Goal: Task Accomplishment & Management: Use online tool/utility

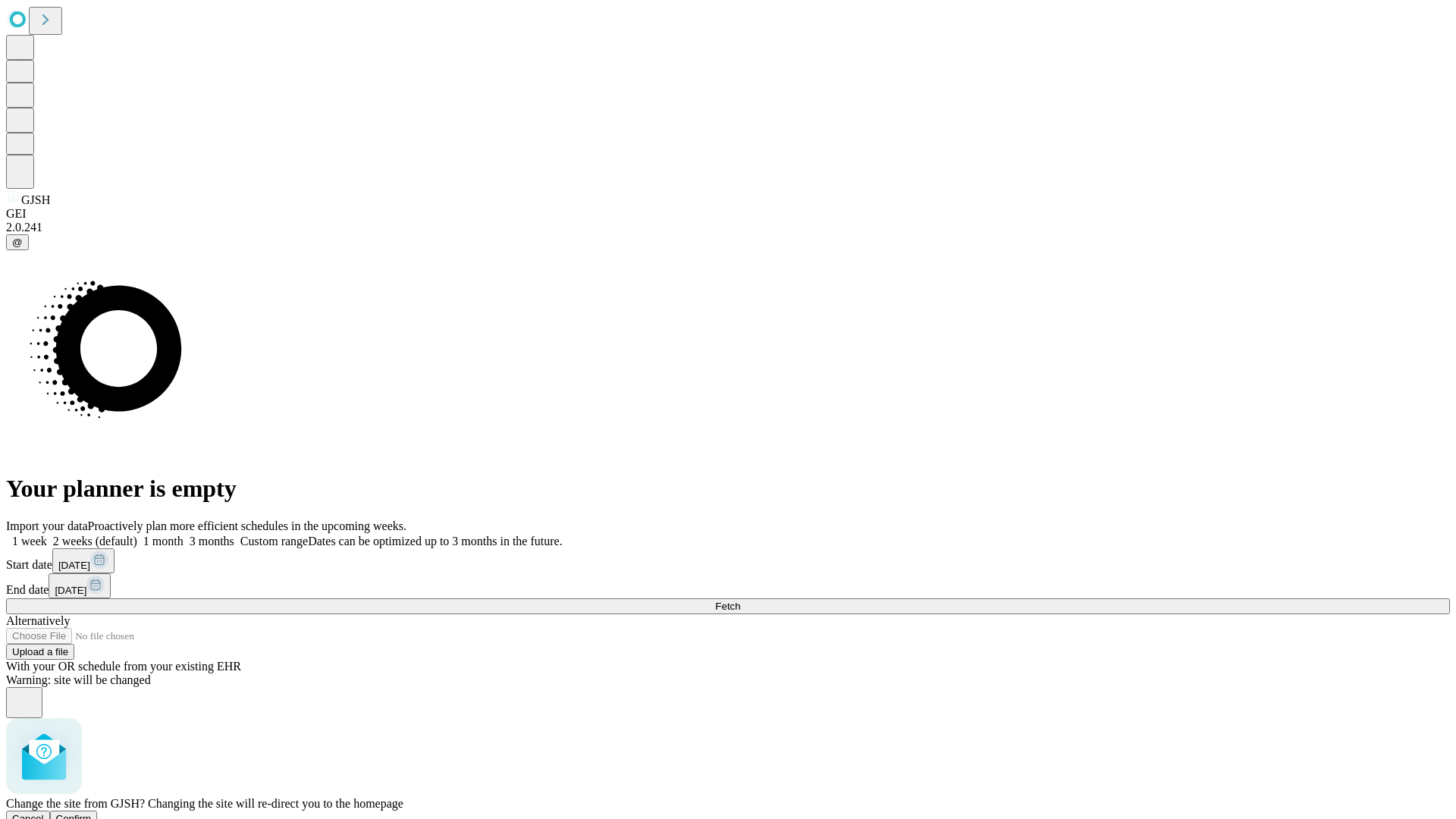
click at [92, 813] on span "Confirm" at bounding box center [74, 818] width 36 height 11
click at [137, 535] on label "2 weeks (default)" at bounding box center [92, 541] width 90 height 13
click at [740, 601] on span "Fetch" at bounding box center [728, 606] width 25 height 11
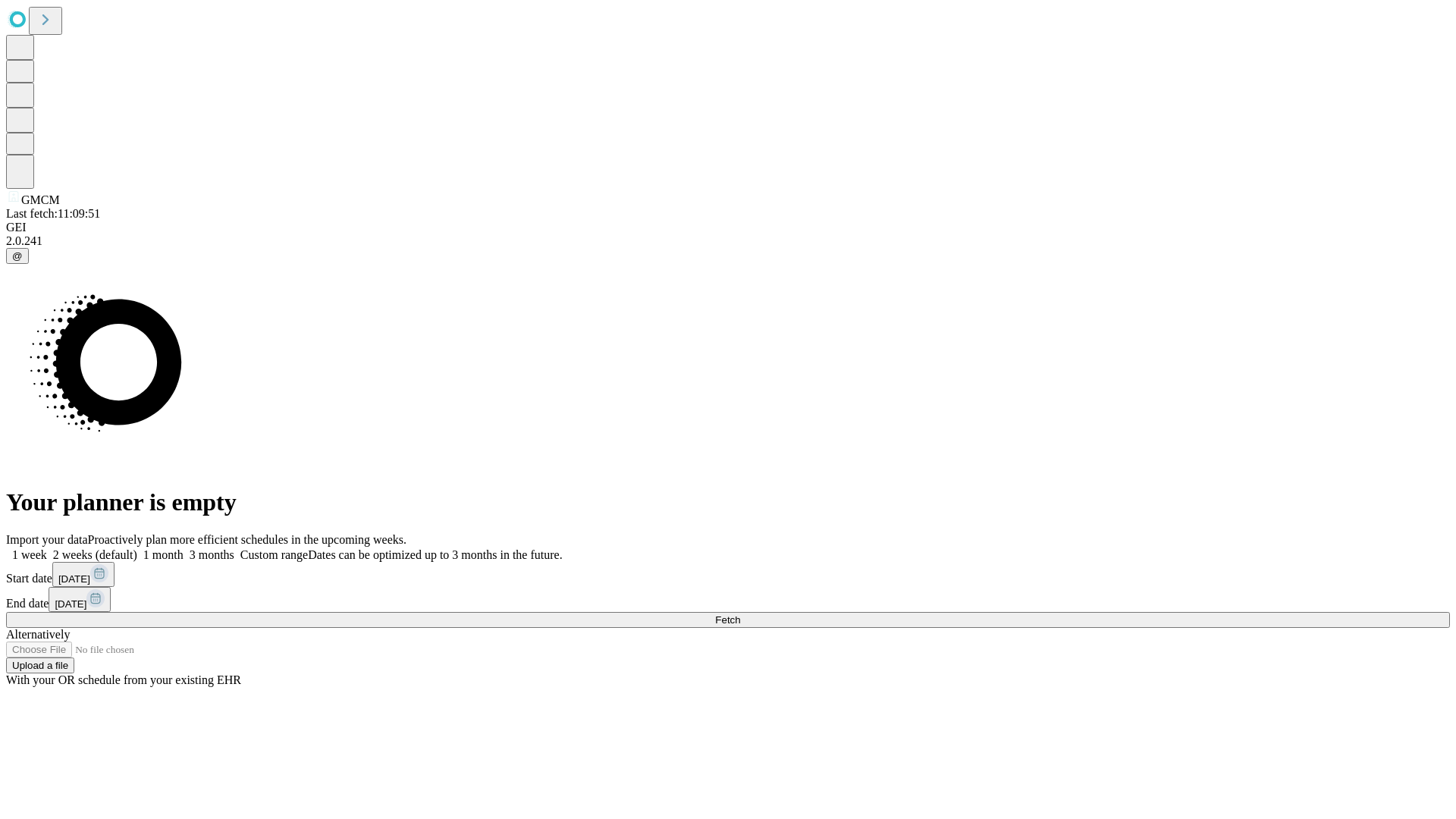
click at [137, 549] on label "2 weeks (default)" at bounding box center [92, 555] width 90 height 13
click at [740, 614] on span "Fetch" at bounding box center [728, 620] width 25 height 11
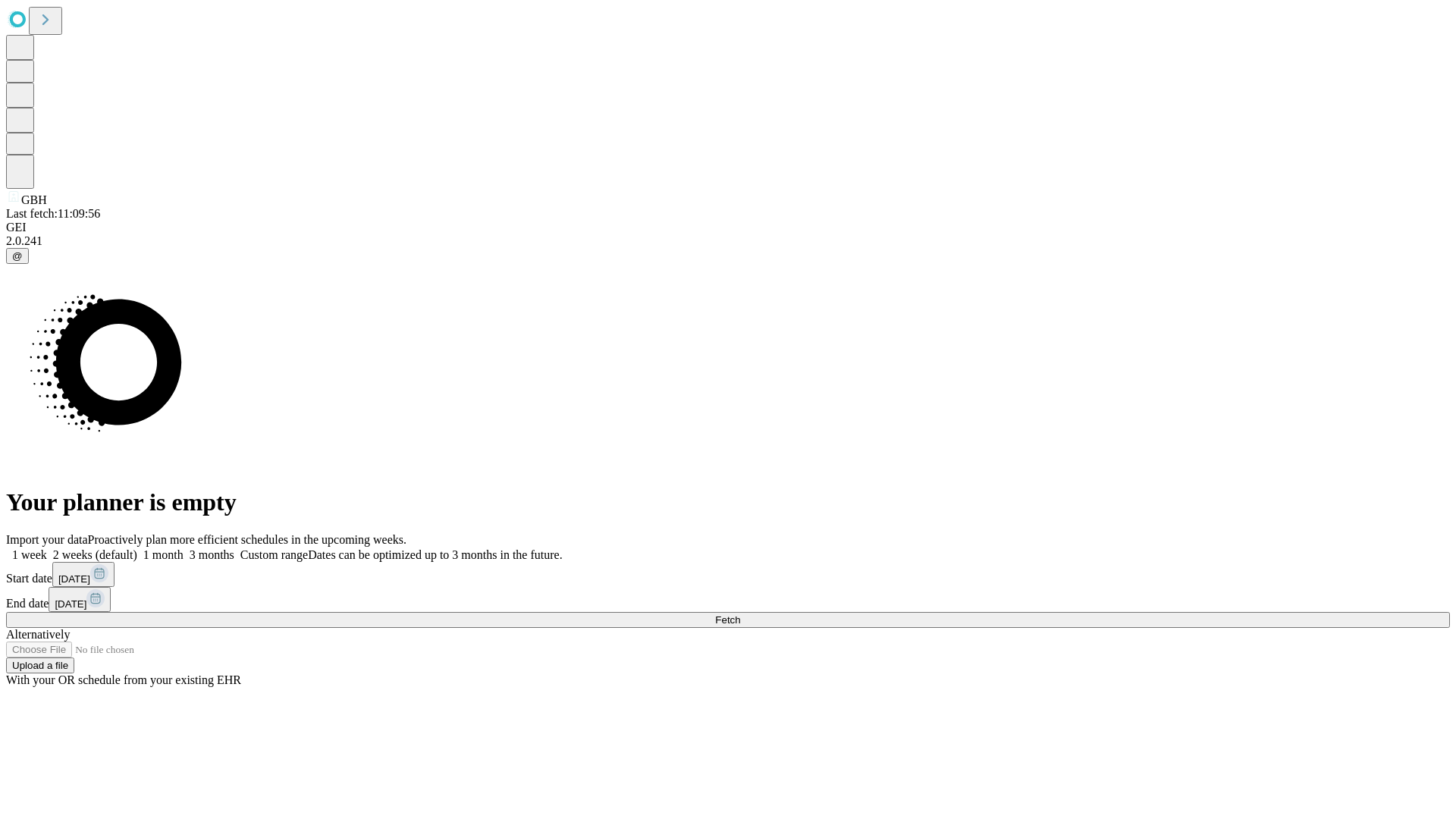
click at [137, 549] on label "2 weeks (default)" at bounding box center [92, 555] width 90 height 13
click at [740, 614] on span "Fetch" at bounding box center [728, 620] width 25 height 11
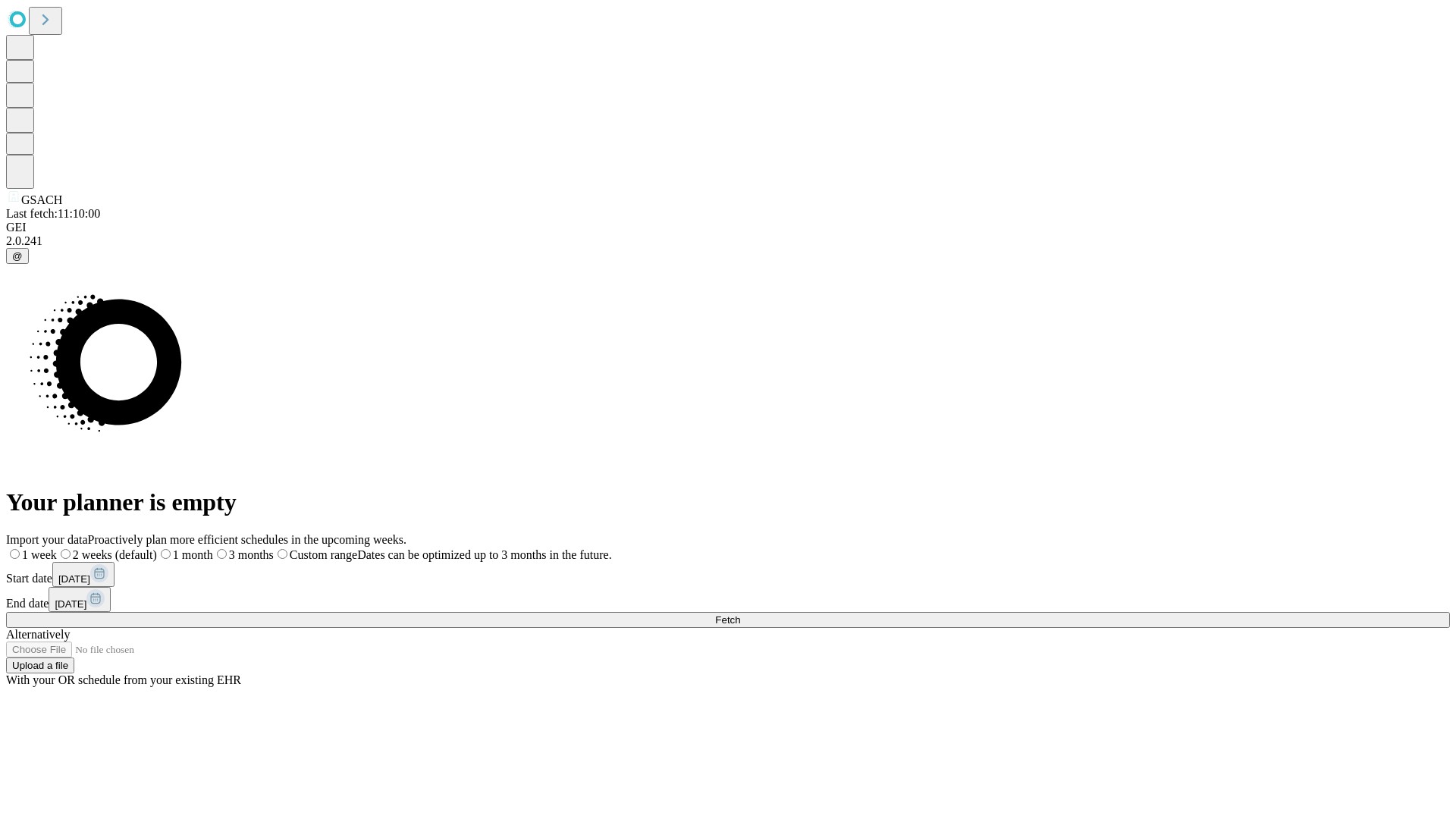
click at [740, 614] on span "Fetch" at bounding box center [728, 620] width 25 height 11
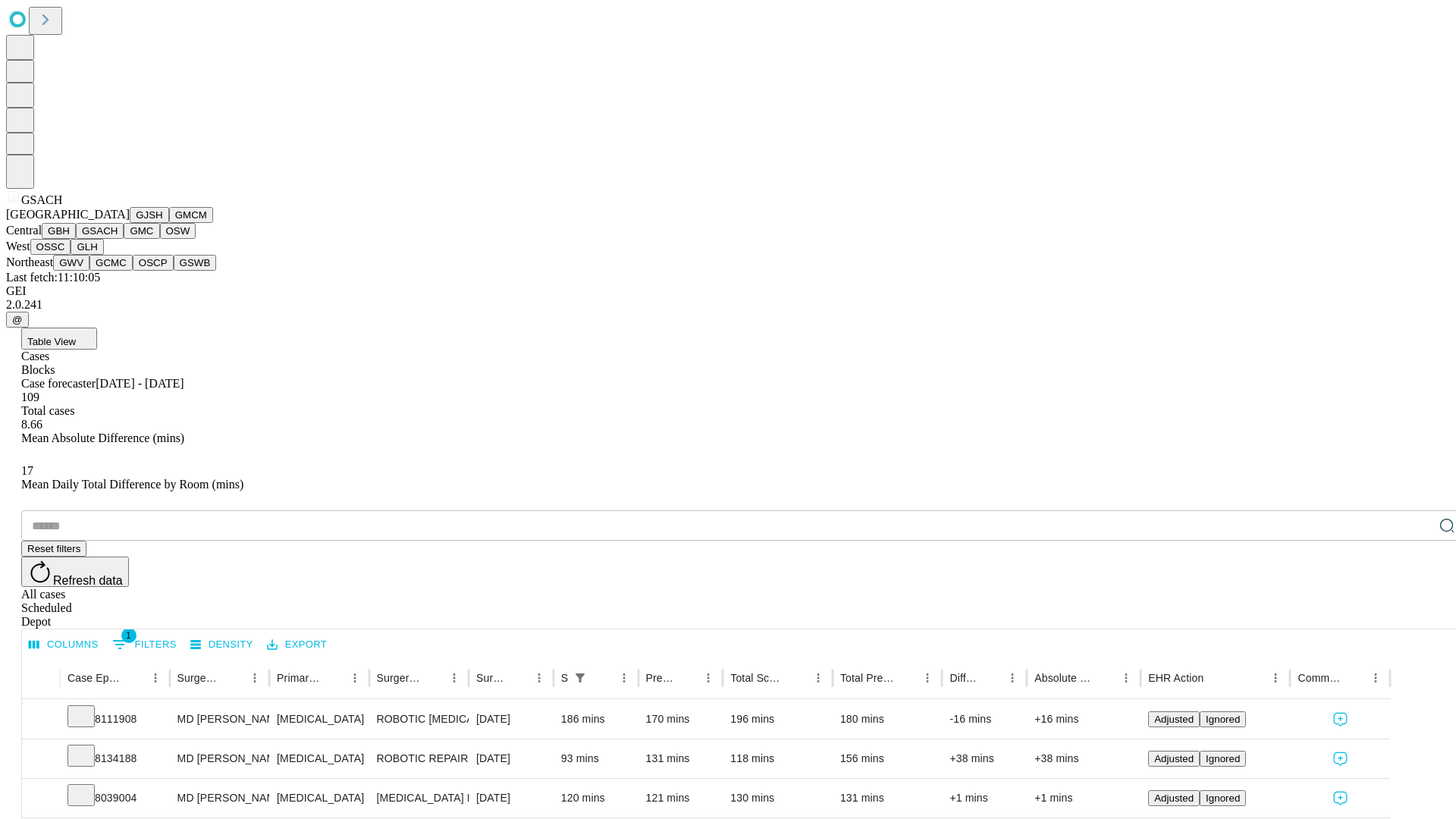
click at [123, 239] on button "GMC" at bounding box center [141, 231] width 36 height 16
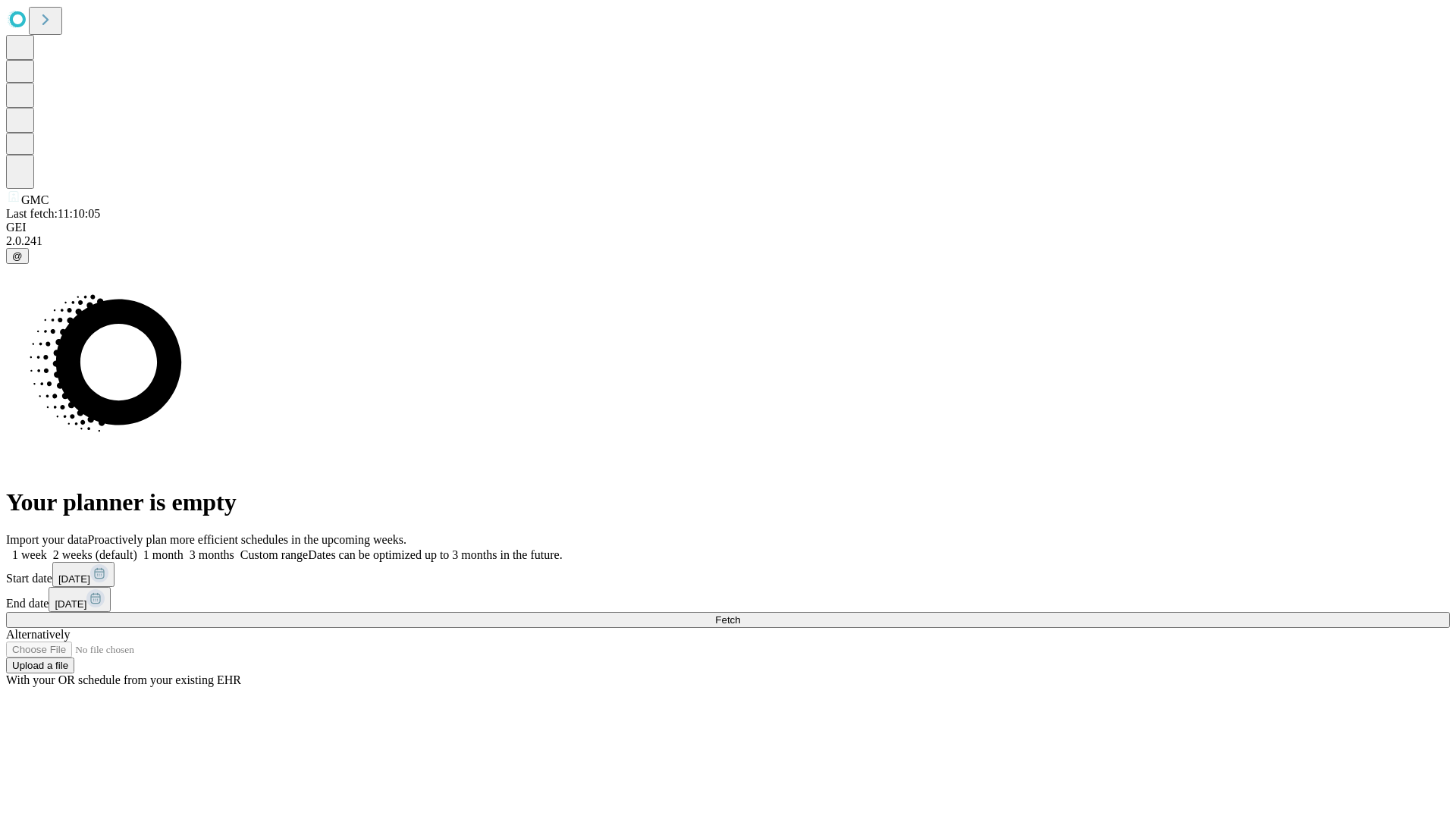
click at [740, 614] on span "Fetch" at bounding box center [728, 620] width 25 height 11
click at [137, 549] on label "2 weeks (default)" at bounding box center [92, 555] width 90 height 13
click at [740, 614] on span "Fetch" at bounding box center [728, 620] width 25 height 11
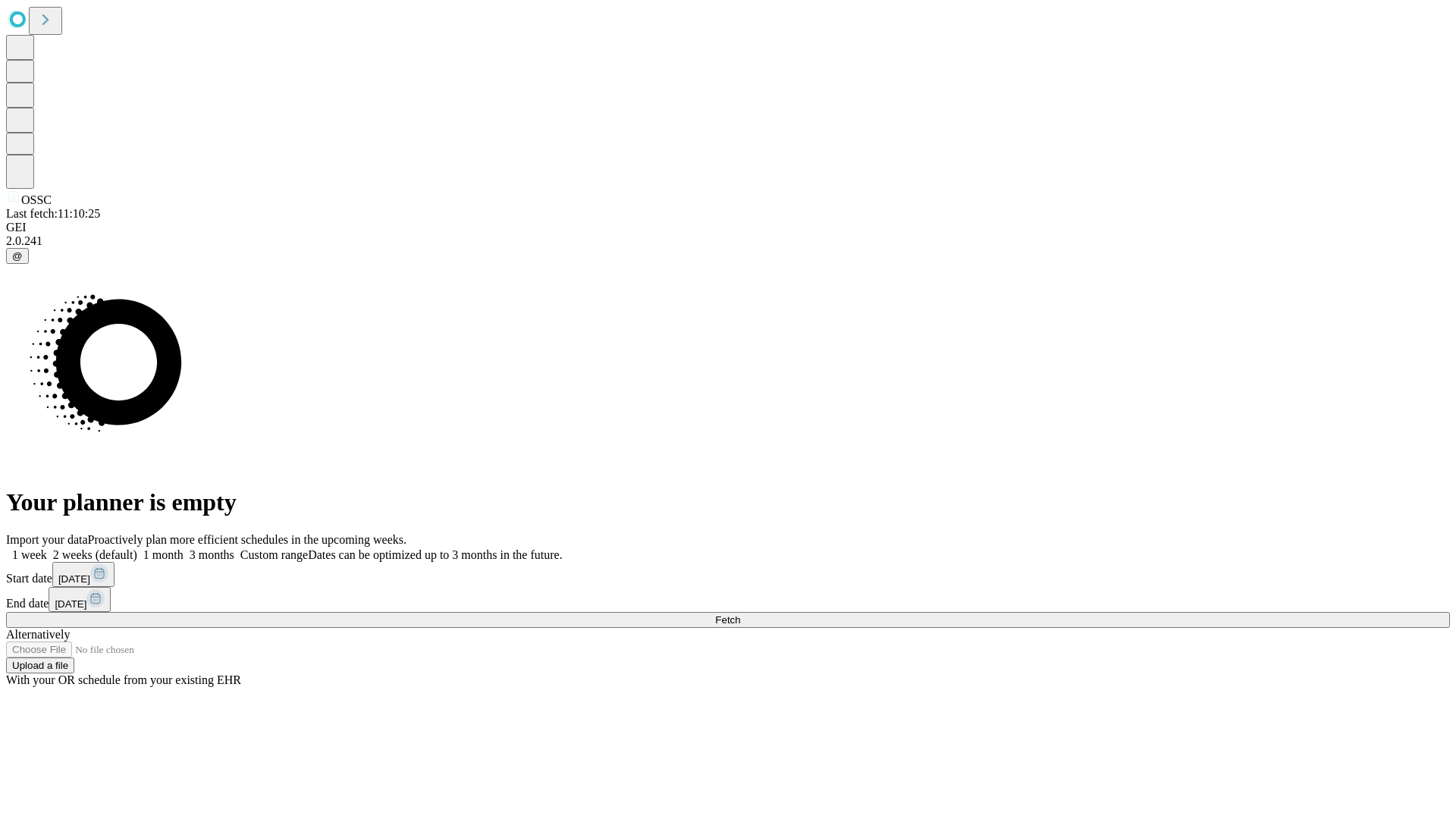
click at [137, 549] on label "2 weeks (default)" at bounding box center [92, 555] width 90 height 13
click at [740, 614] on span "Fetch" at bounding box center [728, 620] width 25 height 11
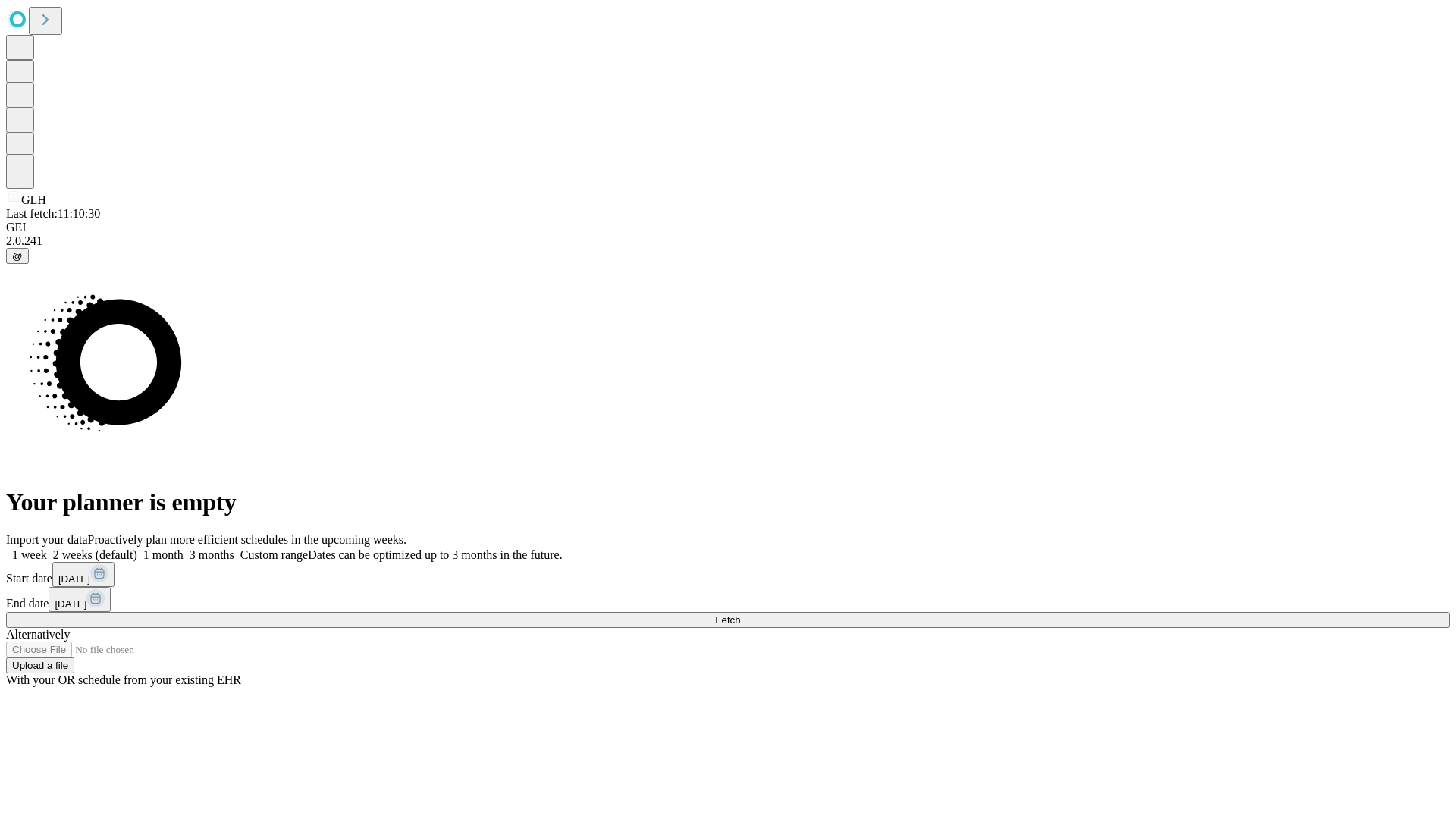
click at [137, 549] on label "2 weeks (default)" at bounding box center [92, 555] width 90 height 13
click at [740, 614] on span "Fetch" at bounding box center [728, 620] width 25 height 11
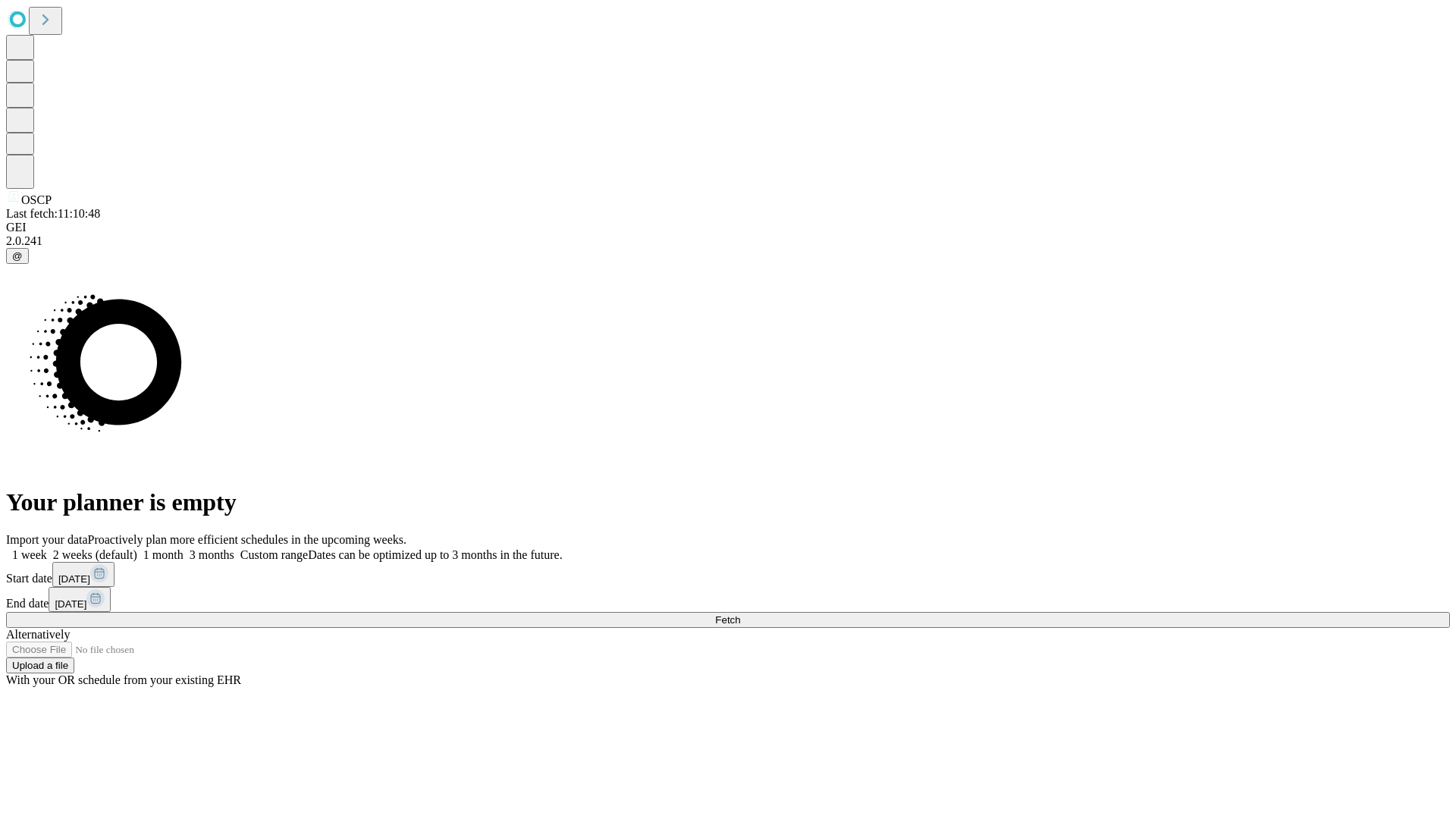
click at [137, 549] on label "2 weeks (default)" at bounding box center [92, 555] width 90 height 13
click at [740, 614] on span "Fetch" at bounding box center [728, 620] width 25 height 11
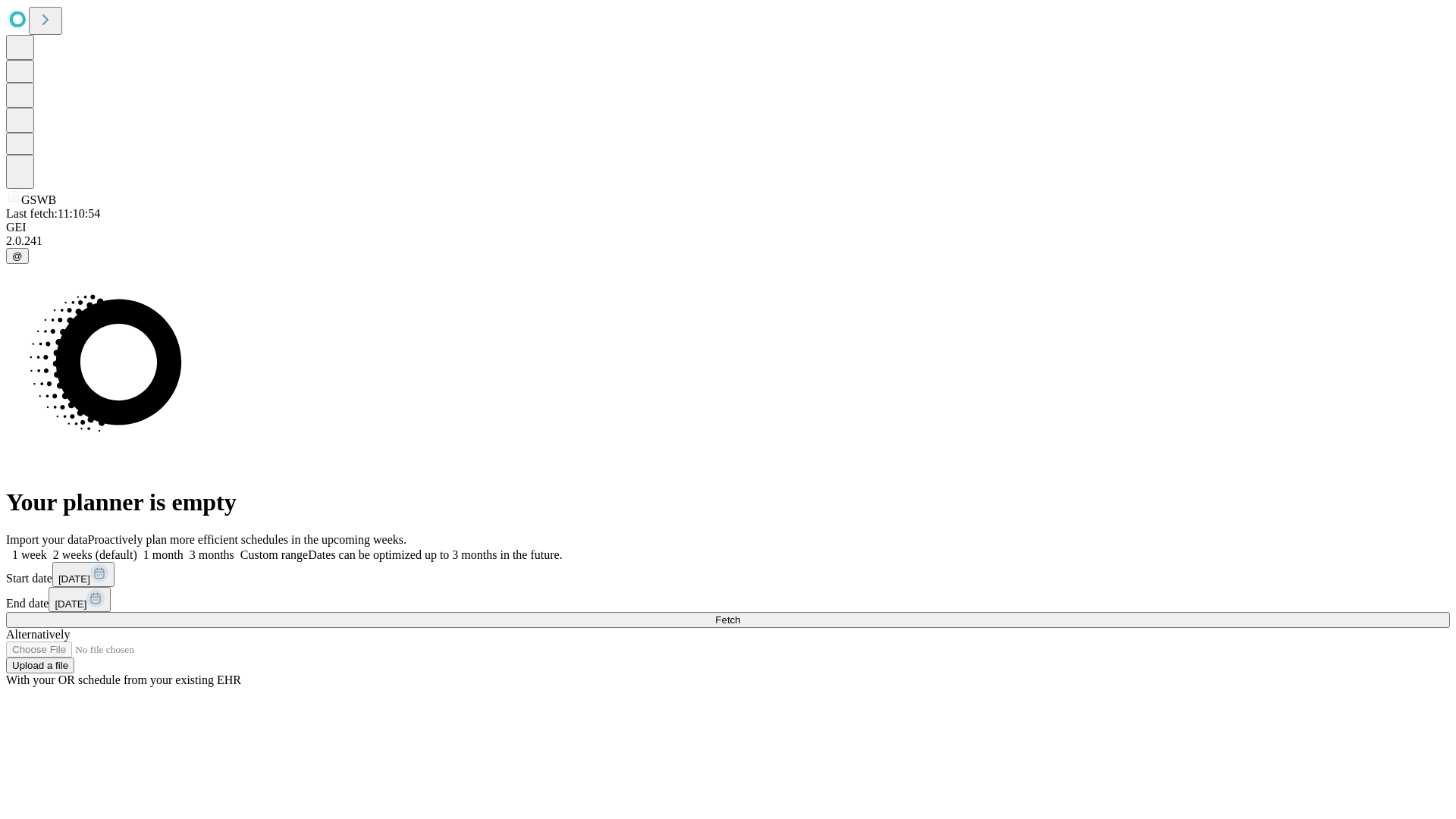
click at [740, 614] on span "Fetch" at bounding box center [728, 620] width 25 height 11
